Goal: Task Accomplishment & Management: Manage account settings

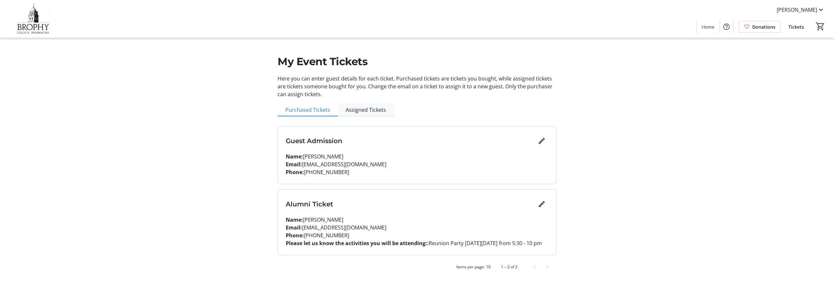
click at [354, 109] on span "Assigned Tickets" at bounding box center [366, 109] width 40 height 5
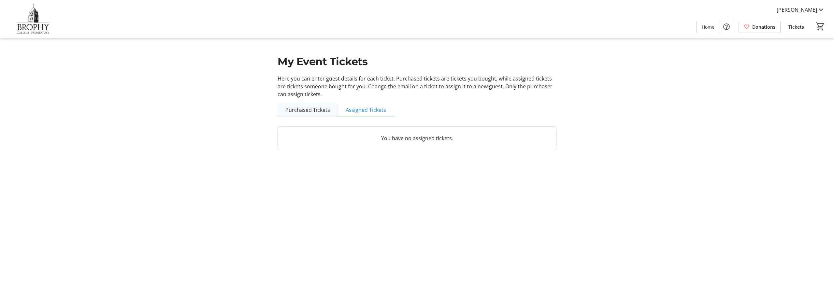
click at [326, 110] on span "Purchased Tickets" at bounding box center [307, 109] width 45 height 5
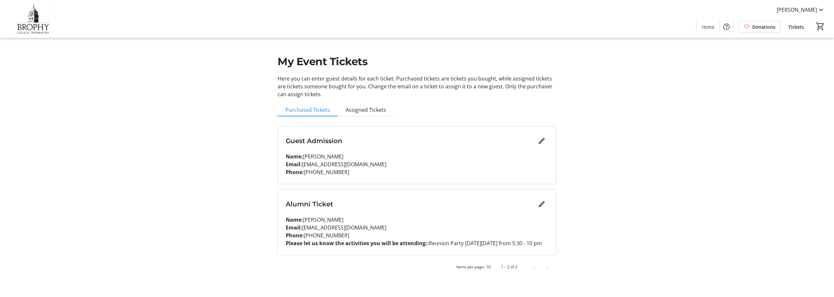
click at [423, 210] on div "Alumni Ticket Name: [PERSON_NAME] Email: [EMAIL_ADDRESS][DOMAIN_NAME] Phone: [P…" at bounding box center [417, 222] width 278 height 65
click at [540, 204] on mat-icon "Edit" at bounding box center [542, 204] width 8 height 8
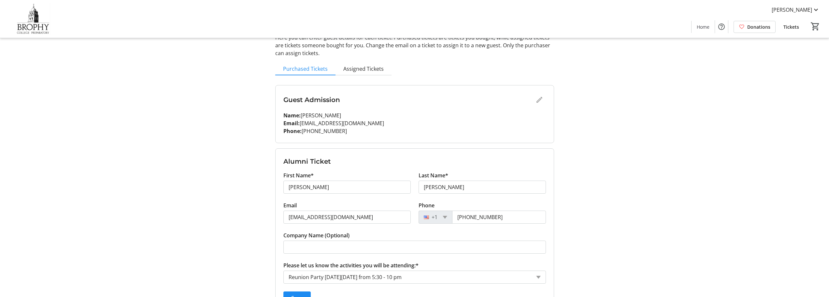
scroll to position [83, 0]
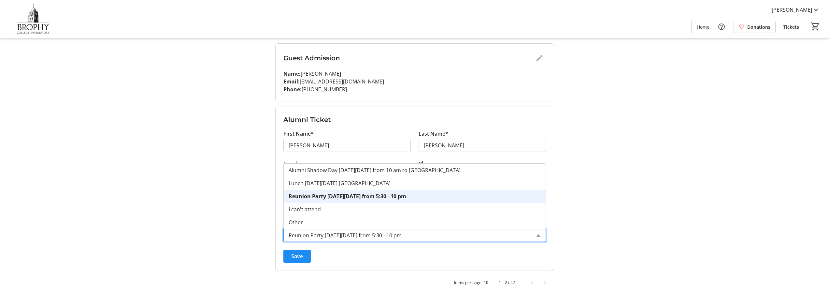
click at [422, 234] on input "Please let us know the activities you will be attending:*" at bounding box center [410, 235] width 242 height 8
click at [301, 256] on span "Save" at bounding box center [297, 256] width 12 height 8
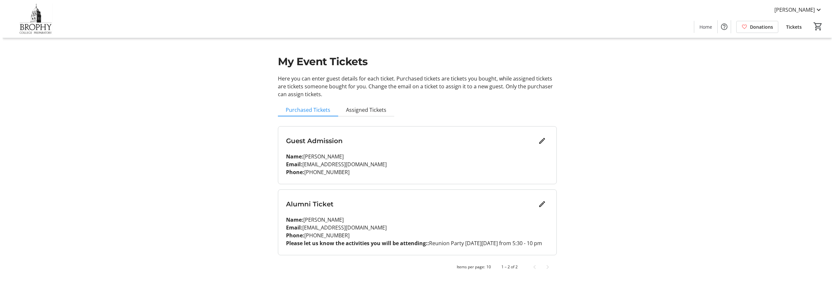
scroll to position [0, 0]
